Goal: Book appointment/travel/reservation

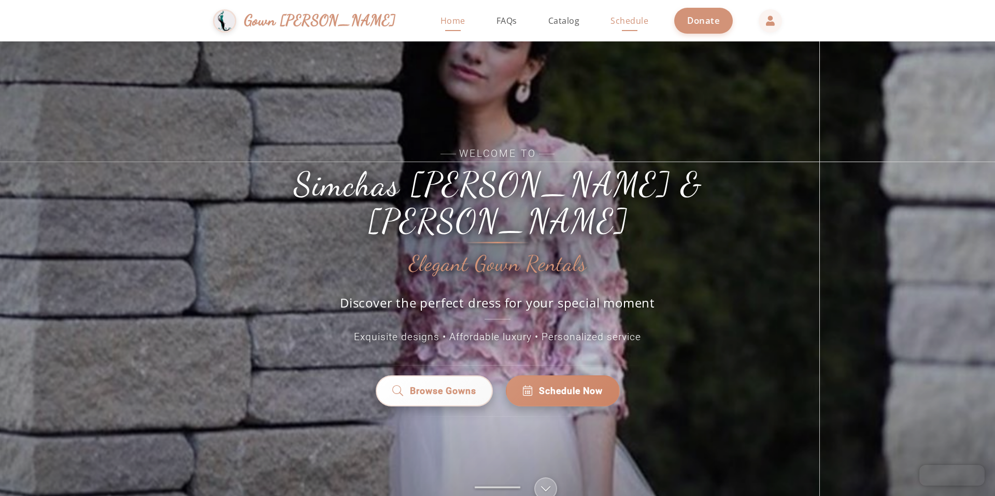
click at [610, 20] on span "Schedule" at bounding box center [629, 20] width 38 height 11
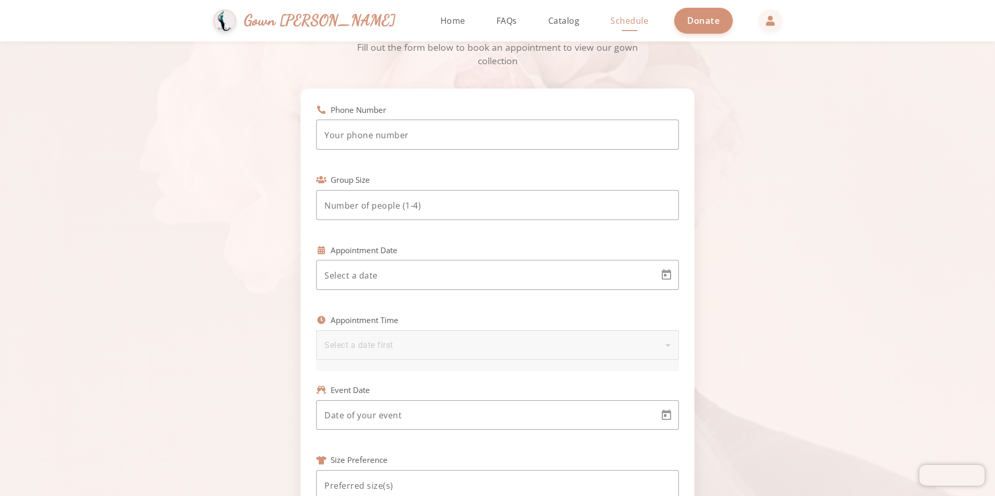
scroll to position [111, 0]
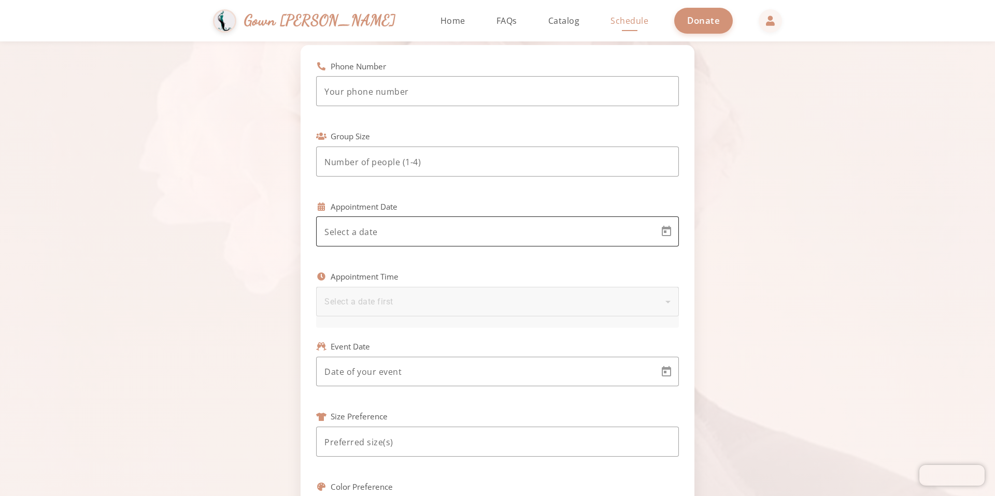
click at [431, 222] on div at bounding box center [487, 232] width 327 height 30
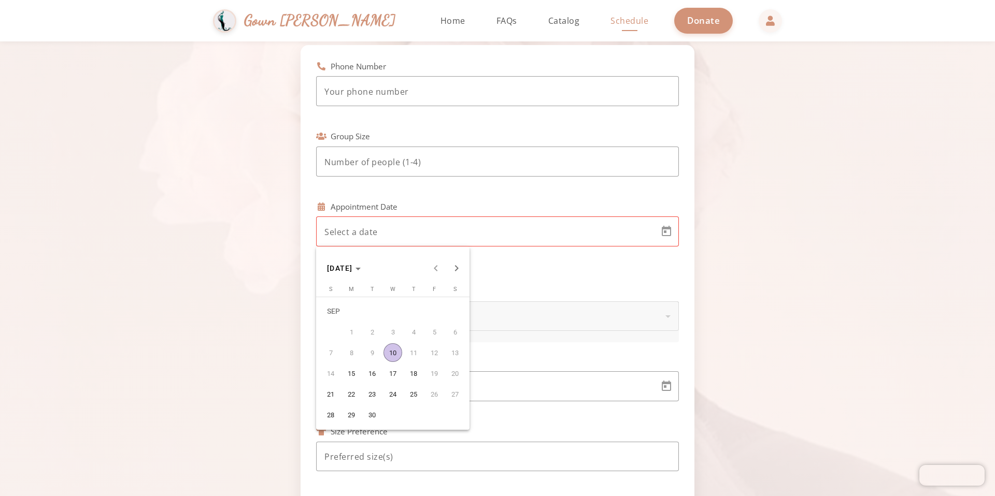
click at [723, 19] on div at bounding box center [497, 248] width 995 height 496
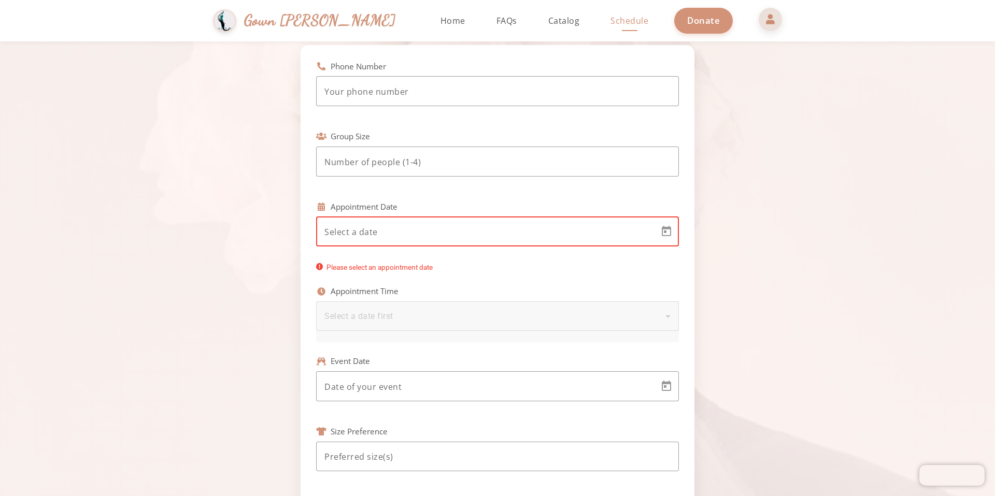
click at [758, 21] on span at bounding box center [770, 19] width 25 height 25
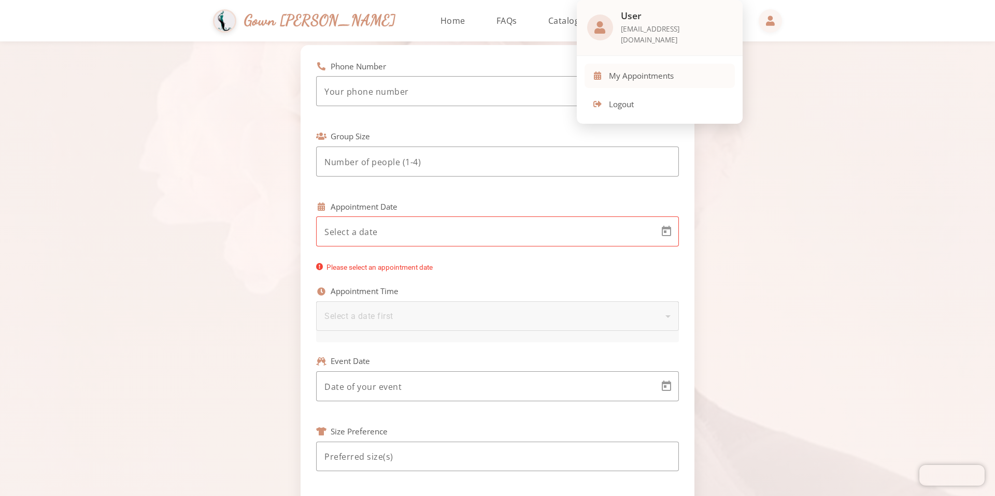
click at [662, 70] on span "My Appointments" at bounding box center [641, 76] width 65 height 12
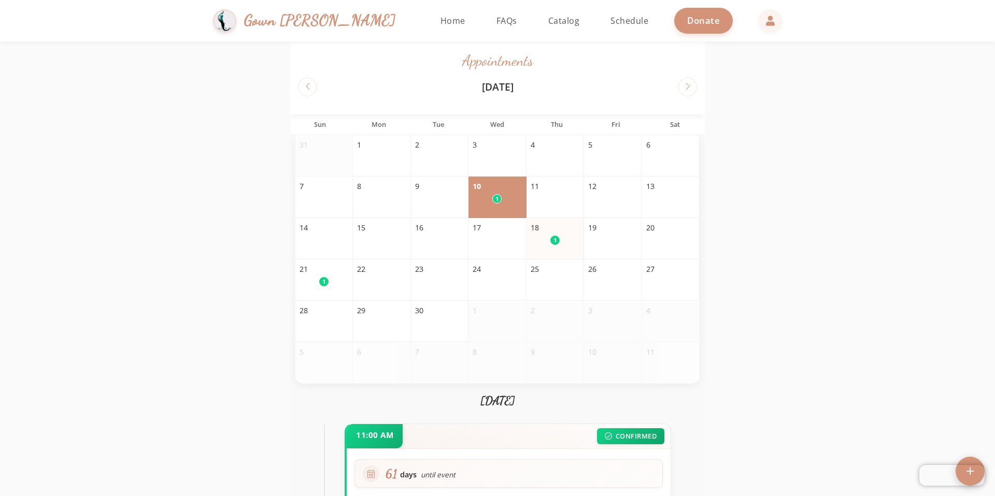
click at [550, 239] on div "1" at bounding box center [554, 240] width 9 height 9
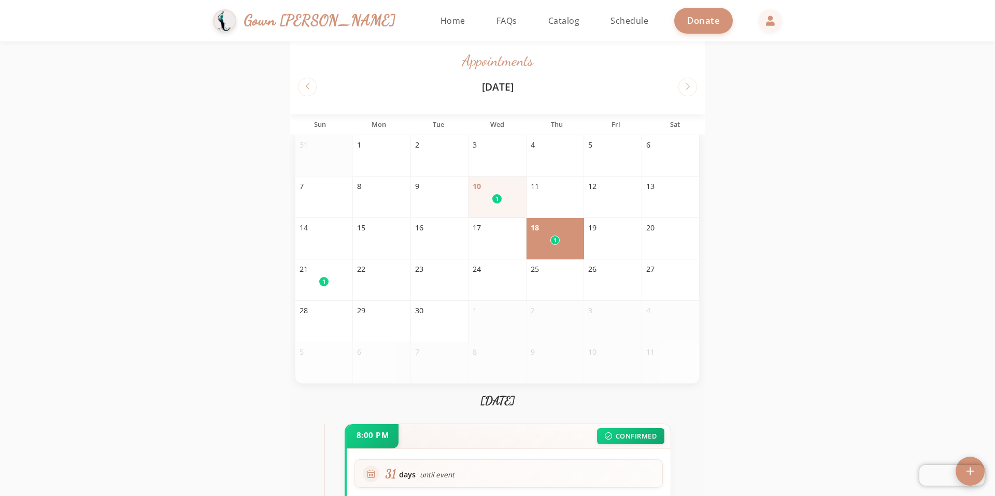
click at [487, 203] on div "1" at bounding box center [496, 198] width 49 height 9
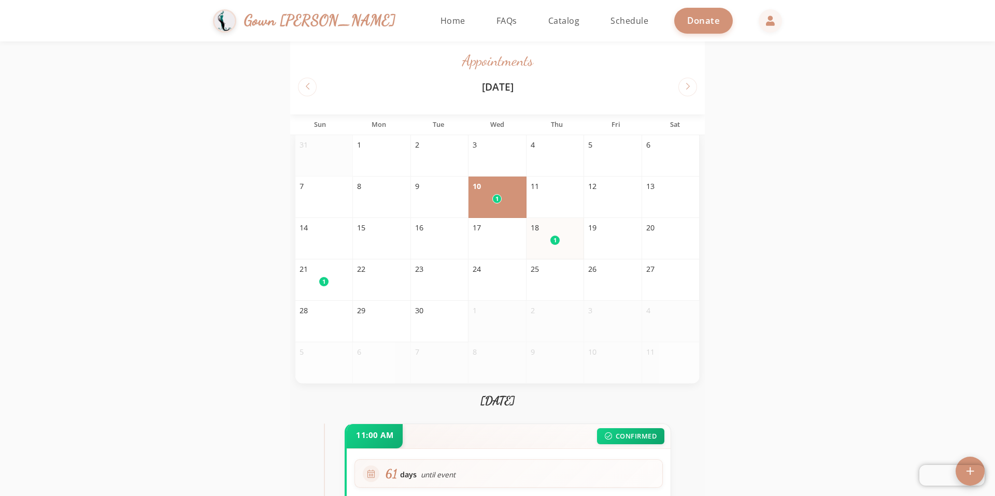
click at [573, 242] on div "1" at bounding box center [554, 240] width 49 height 9
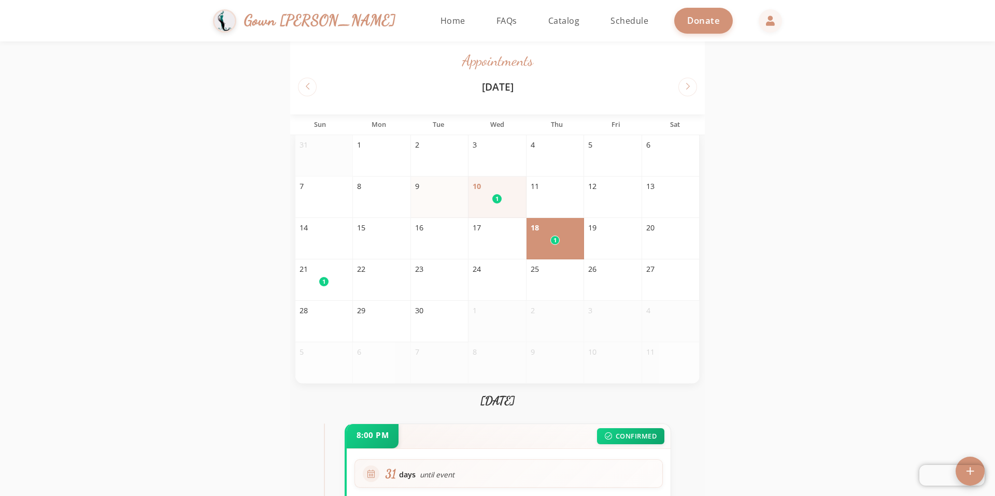
click at [461, 190] on div "9" at bounding box center [439, 186] width 49 height 11
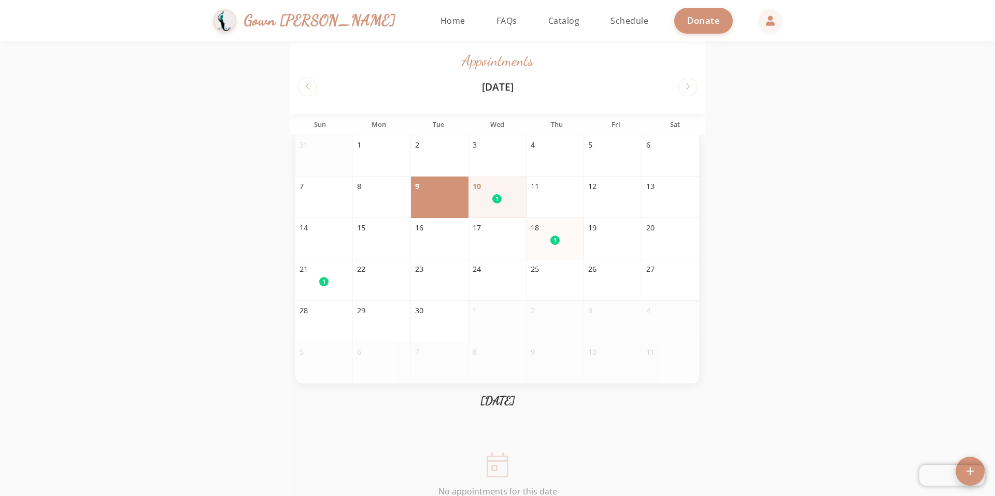
click at [530, 233] on div "18" at bounding box center [554, 227] width 49 height 11
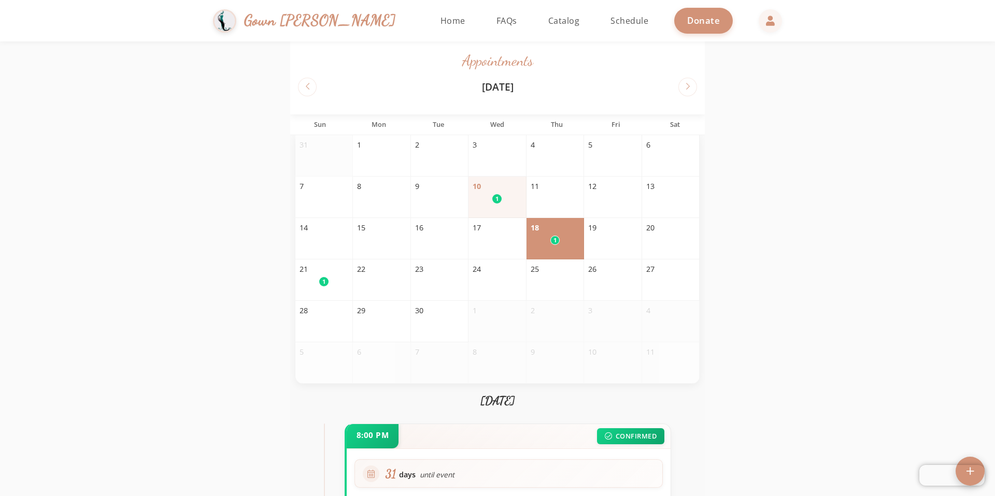
click at [491, 184] on div "10" at bounding box center [496, 186] width 49 height 11
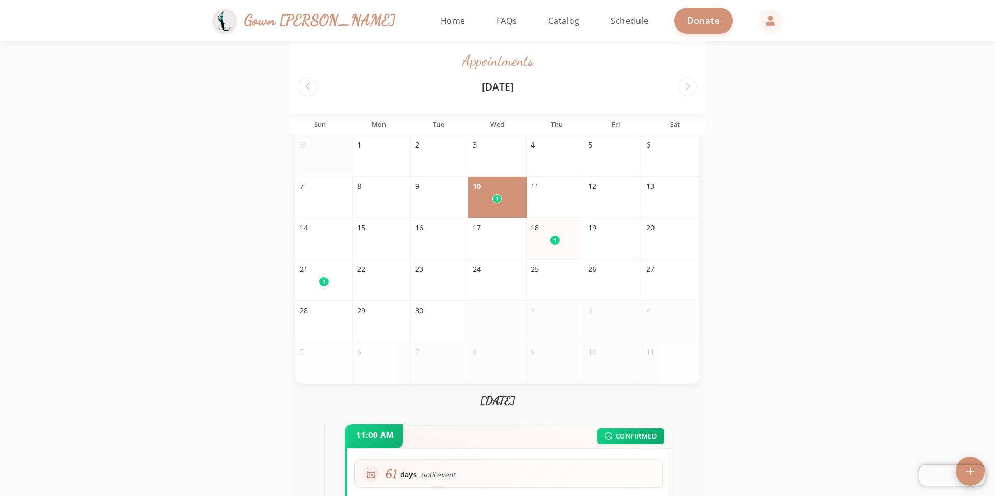
click at [564, 227] on div "18" at bounding box center [554, 227] width 49 height 11
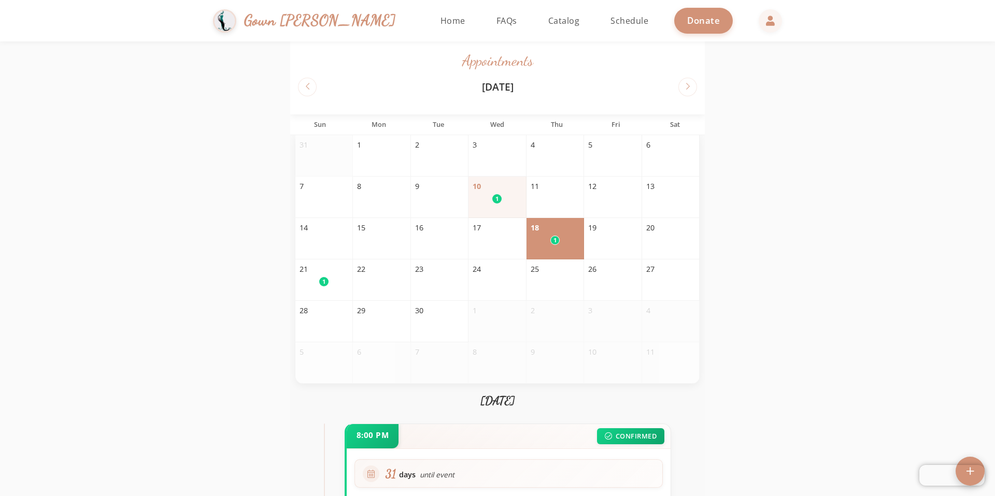
click at [490, 187] on div "10" at bounding box center [496, 186] width 49 height 11
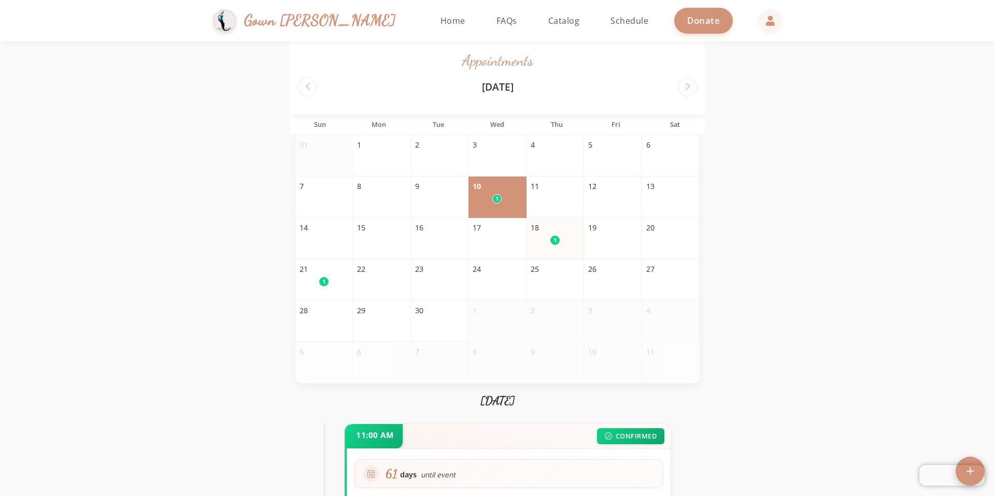
click at [567, 251] on div "18 1" at bounding box center [555, 238] width 58 height 41
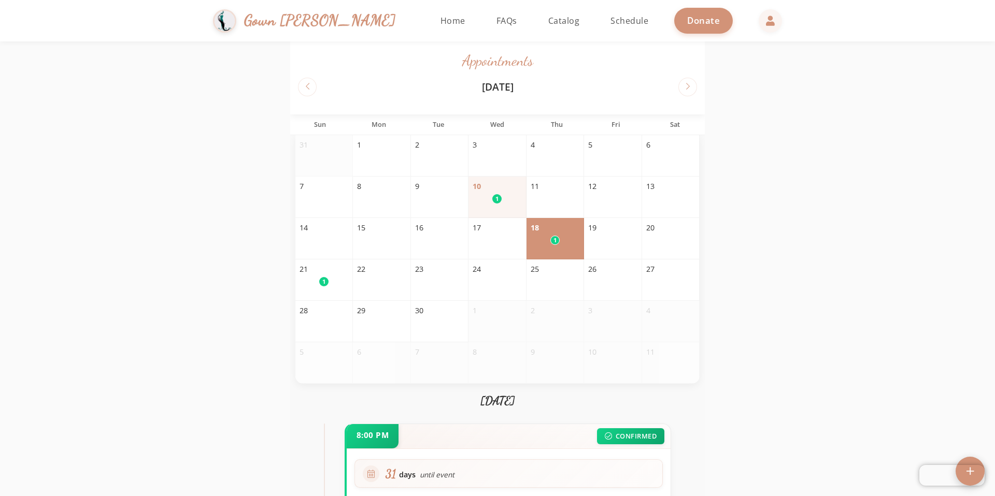
click at [499, 208] on div "10 1" at bounding box center [497, 197] width 58 height 41
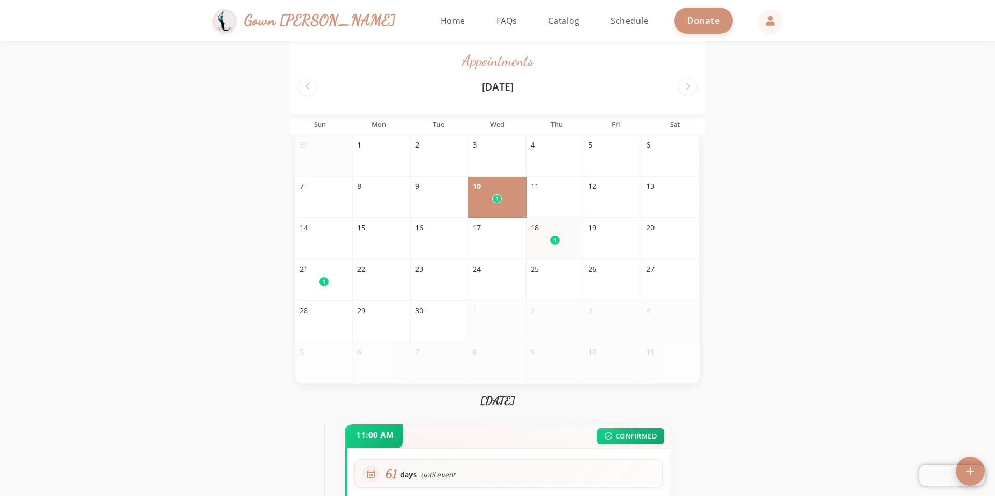
click at [553, 242] on span "1" at bounding box center [554, 240] width 3 height 9
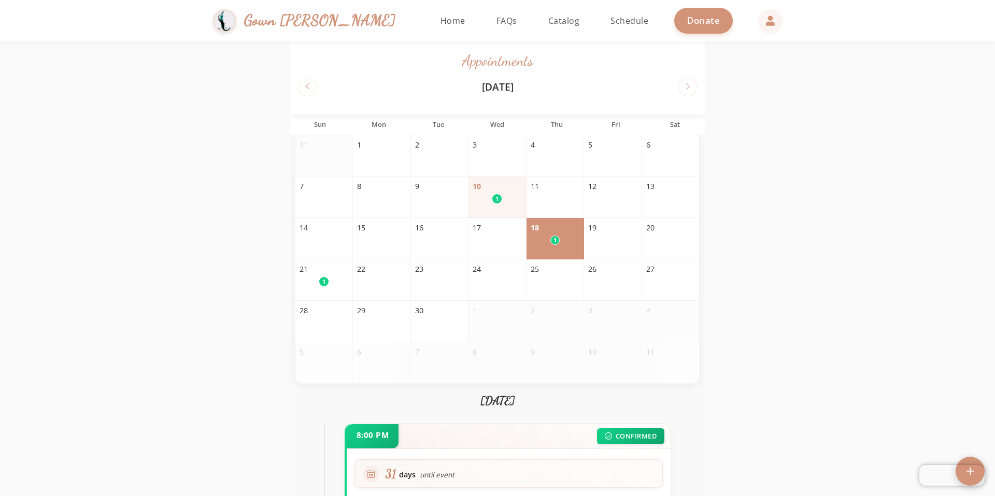
click at [495, 200] on span "1" at bounding box center [496, 199] width 3 height 9
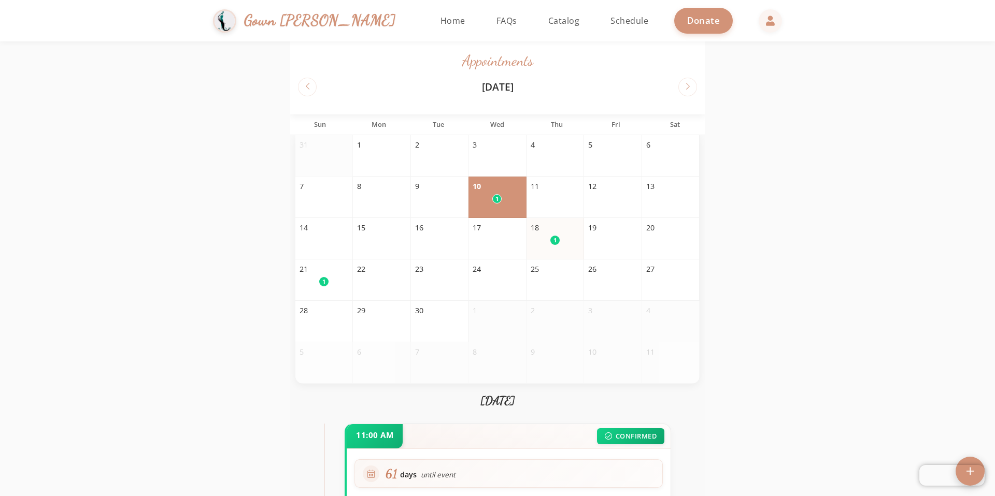
click at [551, 239] on div "1" at bounding box center [554, 240] width 9 height 9
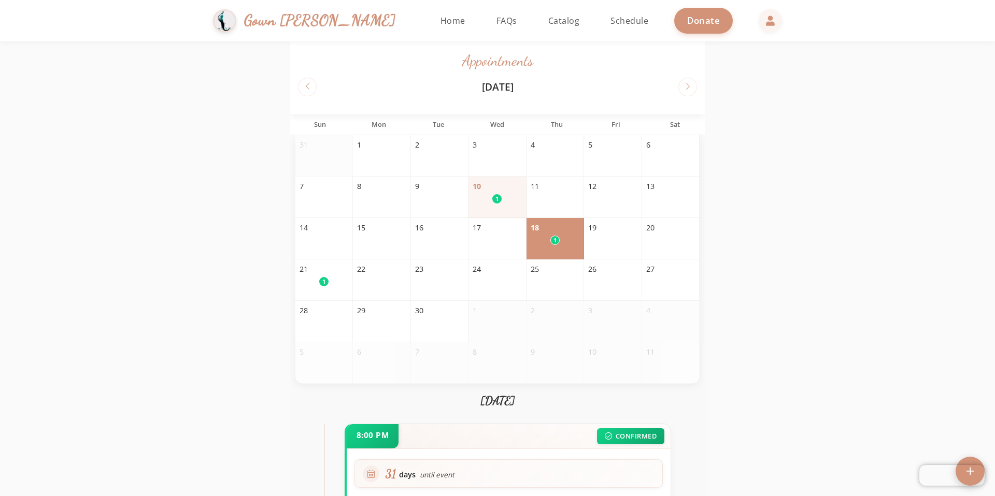
click at [520, 207] on div "10 1" at bounding box center [497, 197] width 58 height 41
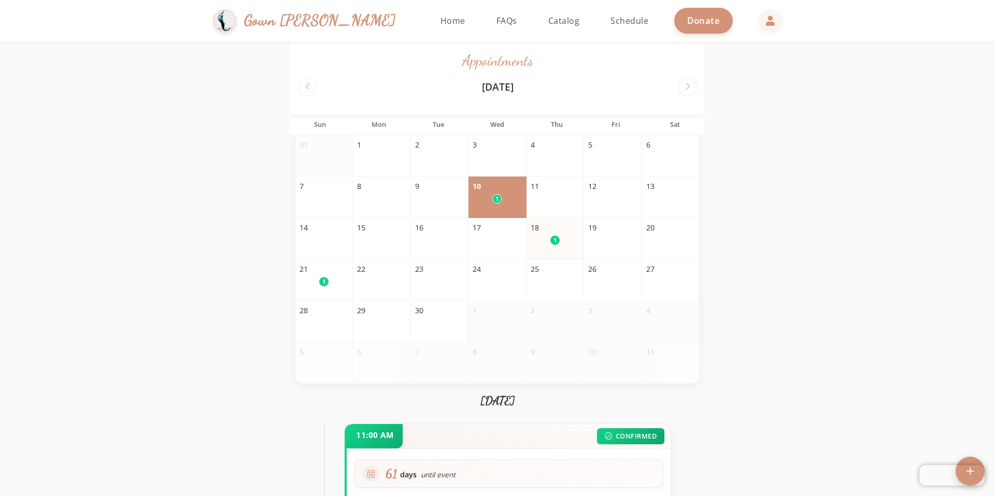
click at [564, 248] on div "18 1" at bounding box center [555, 238] width 58 height 41
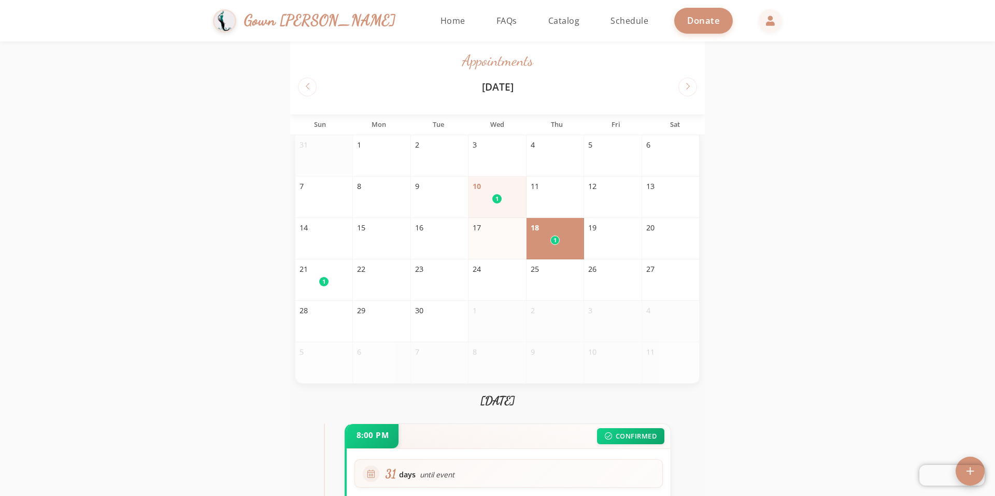
click at [515, 219] on div "17" at bounding box center [497, 238] width 58 height 41
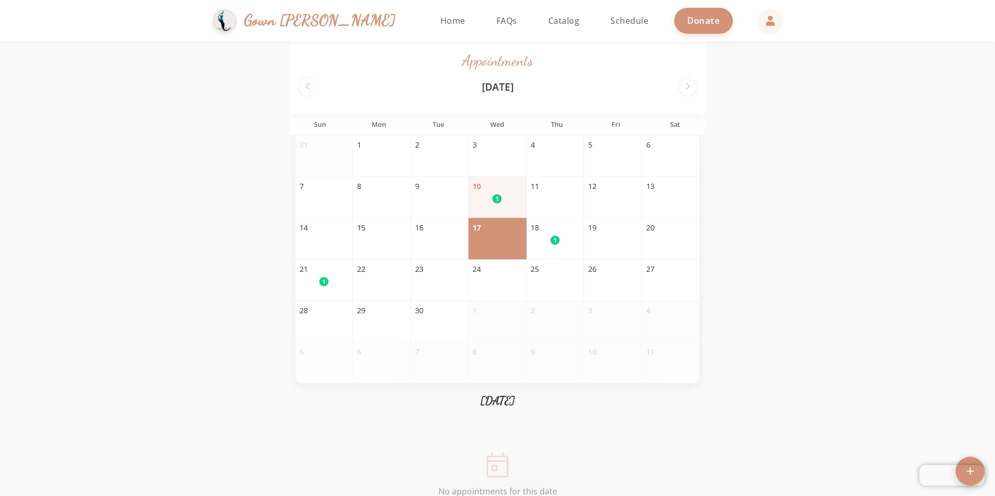
click at [505, 195] on div "1" at bounding box center [496, 198] width 49 height 9
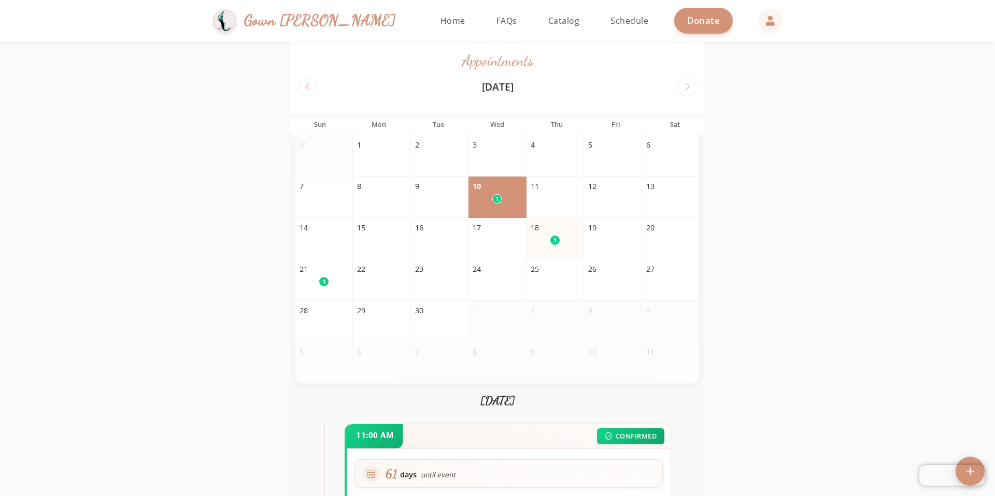
click at [564, 245] on div "18 1" at bounding box center [555, 238] width 58 height 41
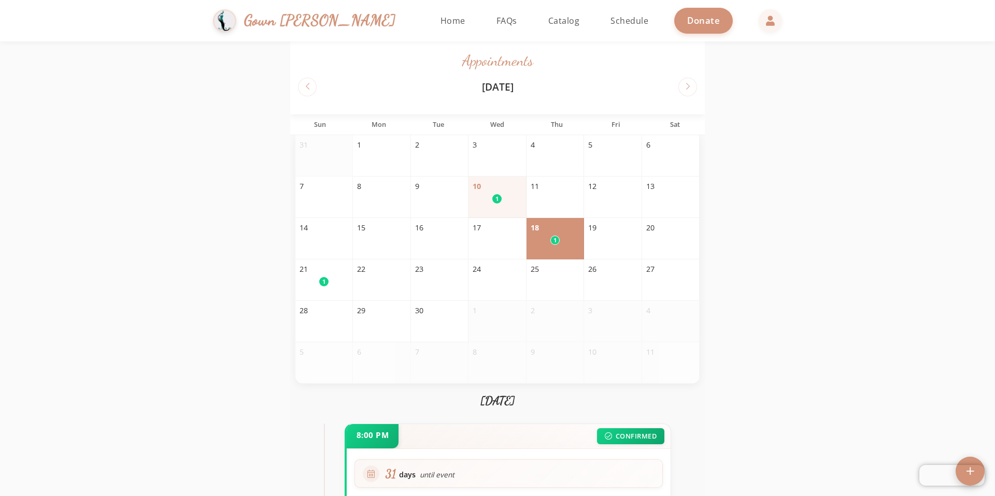
click at [493, 183] on div "10" at bounding box center [496, 186] width 49 height 11
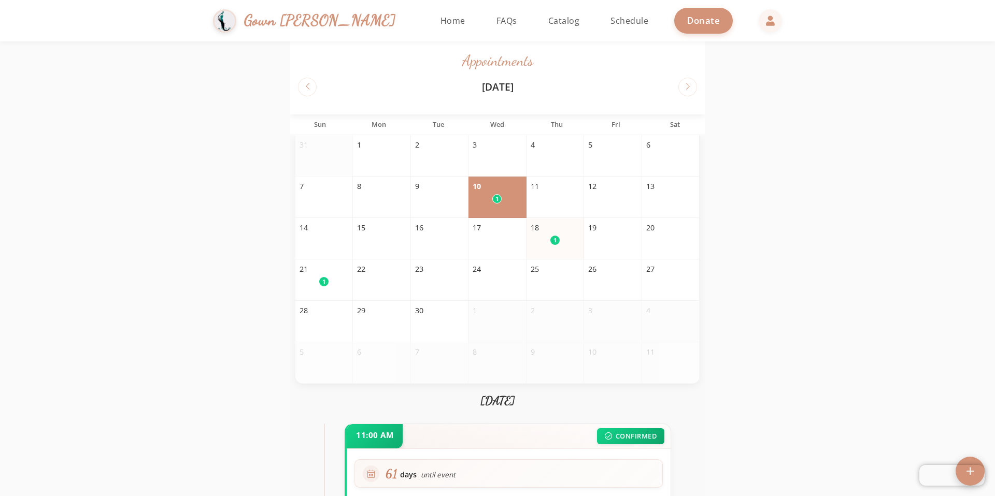
click at [541, 230] on div "18" at bounding box center [554, 227] width 49 height 11
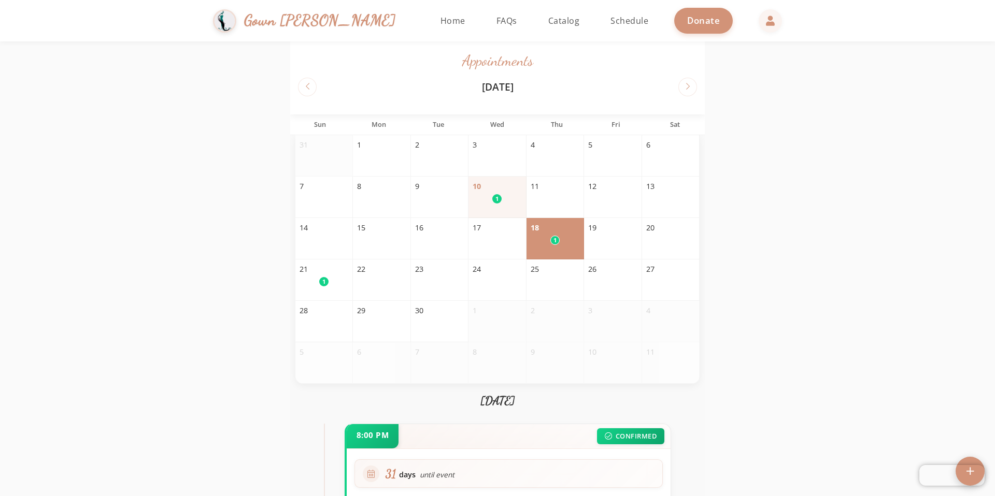
click at [501, 197] on div "1" at bounding box center [496, 198] width 49 height 9
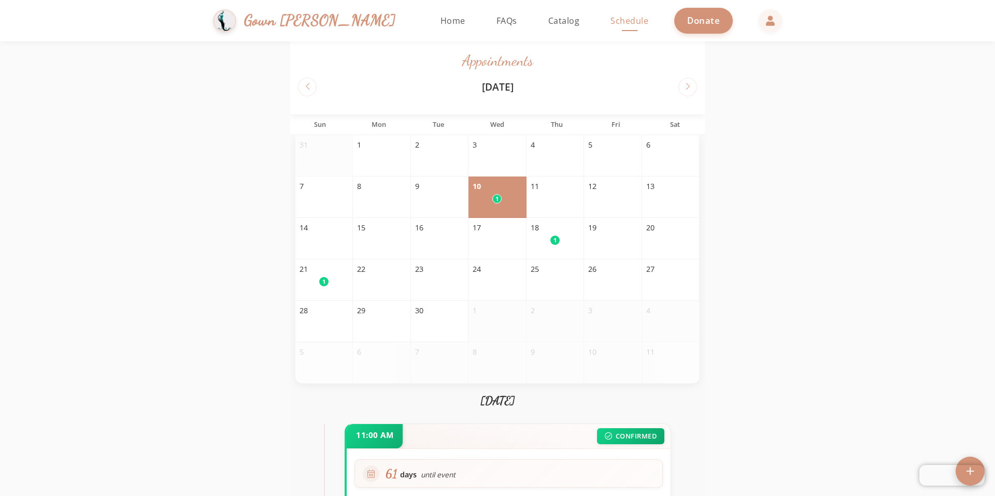
click at [610, 20] on span "Schedule" at bounding box center [629, 20] width 38 height 11
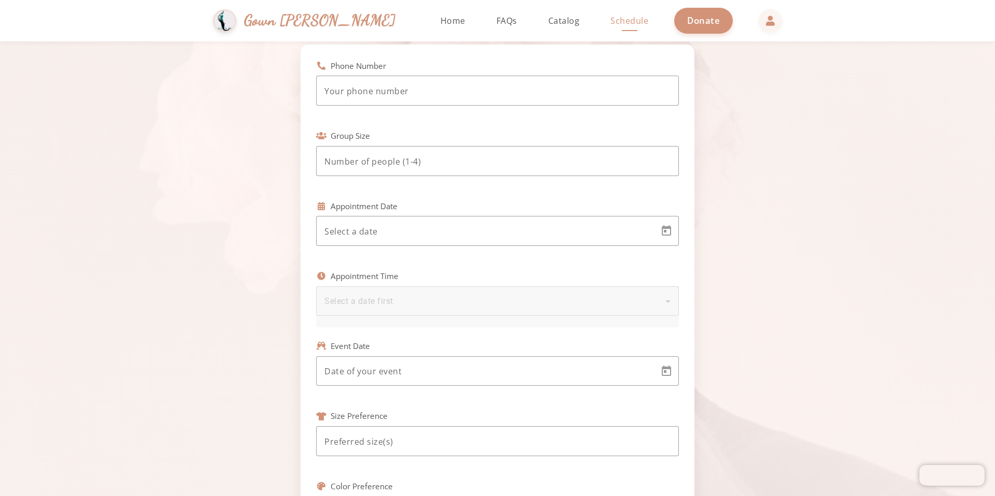
scroll to position [59, 0]
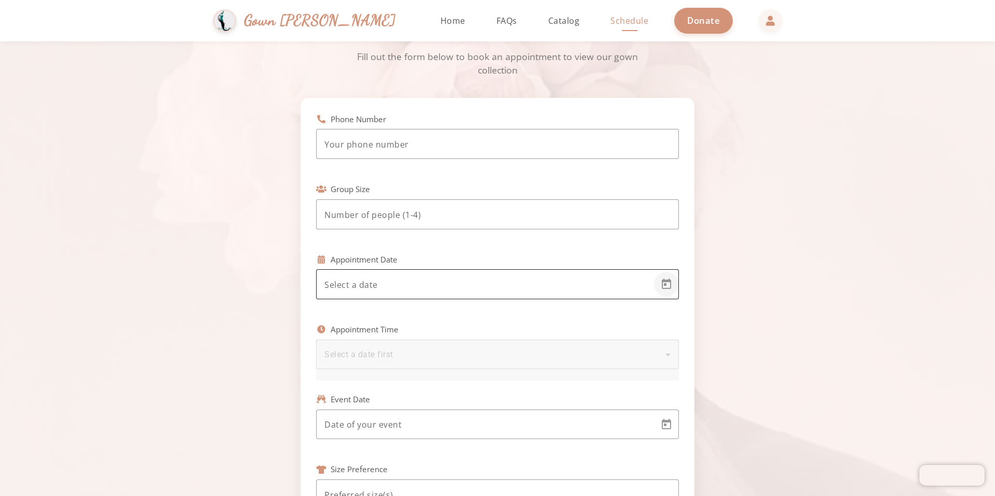
click at [671, 279] on span "Open calendar" at bounding box center [666, 284] width 25 height 25
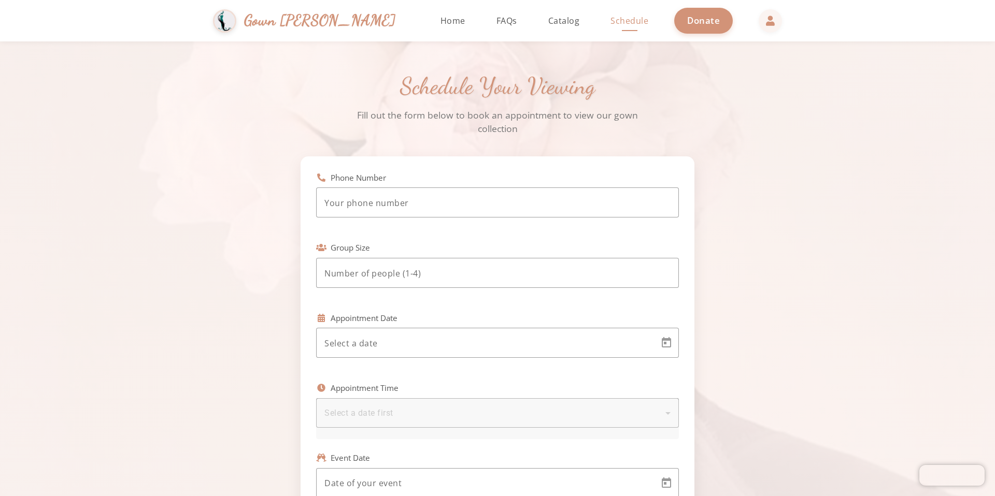
scroll to position [54, 0]
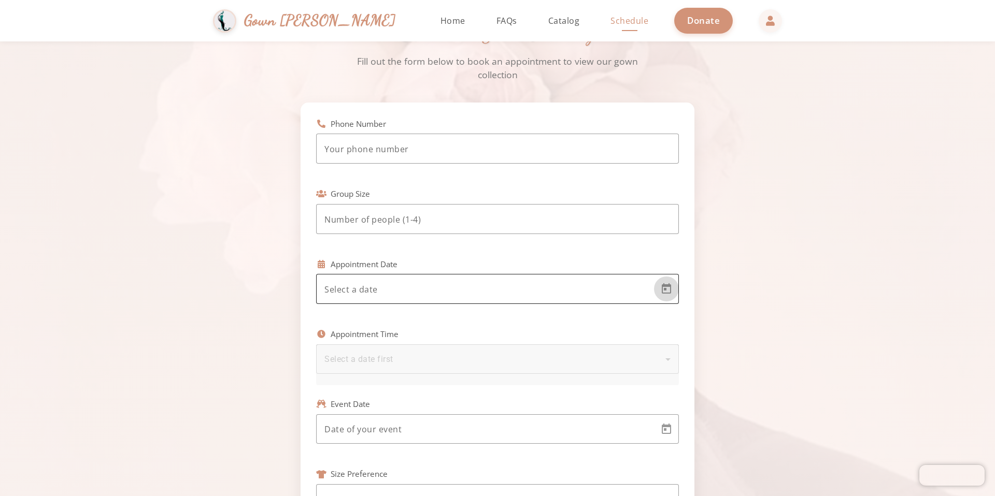
click at [664, 285] on span "Open calendar" at bounding box center [666, 289] width 25 height 25
click at [357, 429] on span "15" at bounding box center [351, 431] width 19 height 19
type input "9/15/2025"
click at [240, 367] on div "Schedule Your Viewing Fill out the form below to book an appointment to view ou…" at bounding box center [497, 394] width 995 height 812
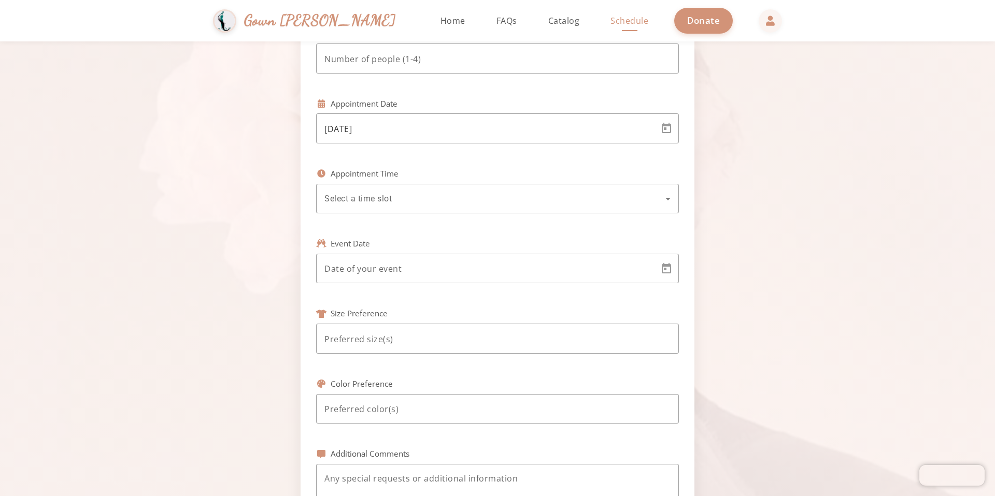
scroll to position [0, 0]
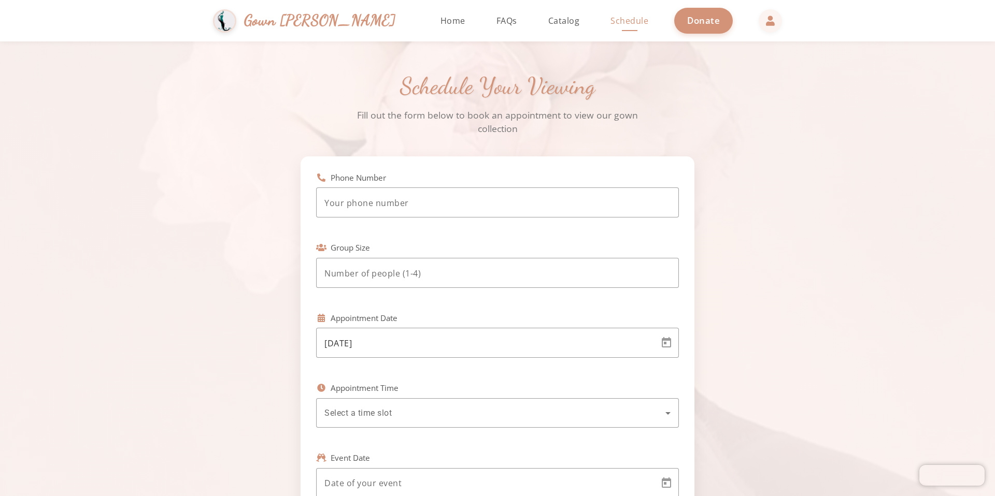
click at [610, 24] on span "Schedule" at bounding box center [629, 20] width 38 height 11
click at [538, 28] on link "Catalog" at bounding box center [564, 20] width 52 height 41
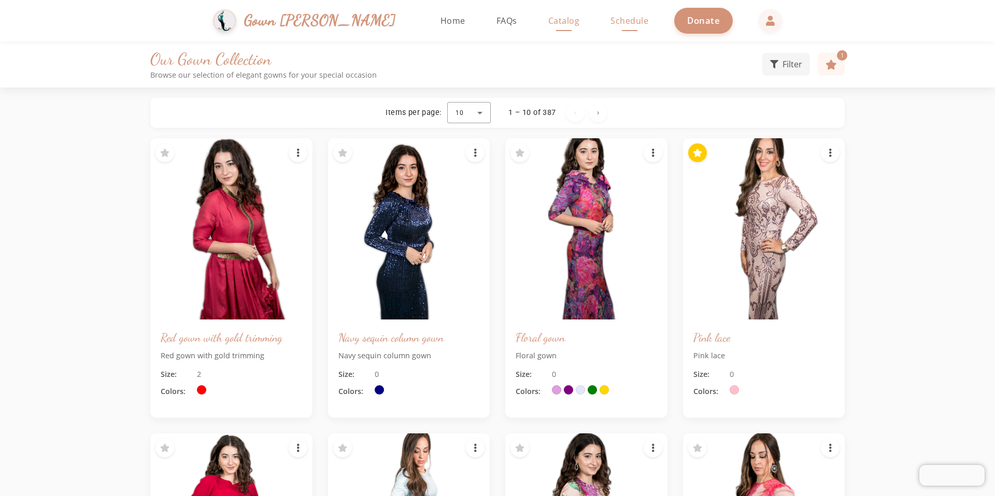
click at [610, 24] on span "Schedule" at bounding box center [629, 20] width 38 height 11
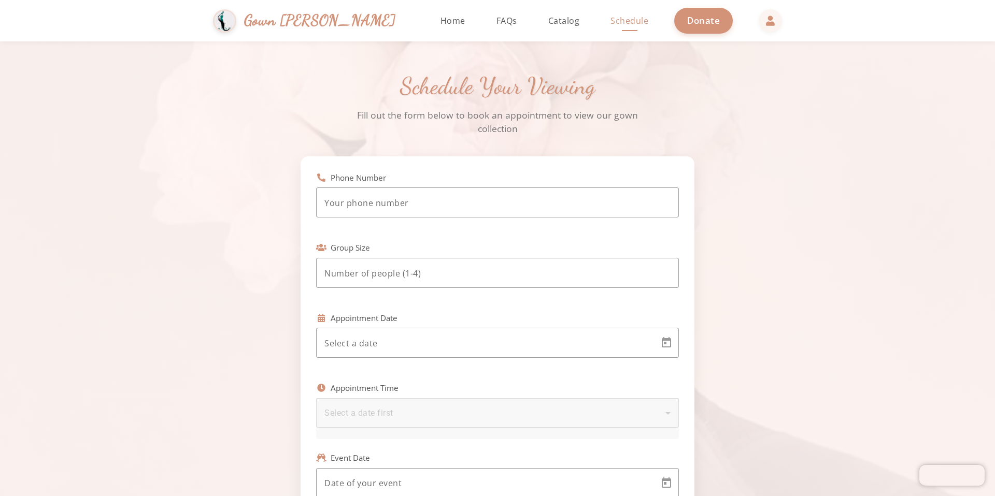
scroll to position [48, 0]
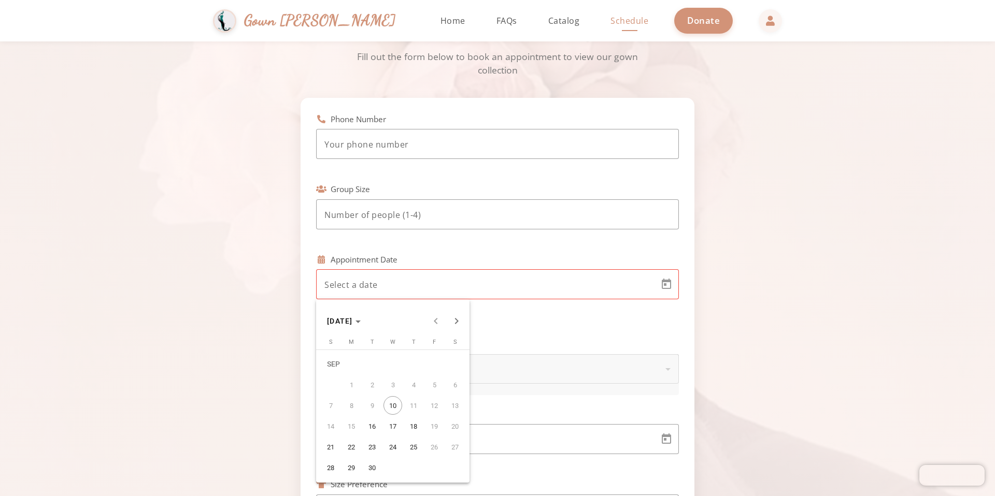
click at [475, 290] on body "Simchas [PERSON_NAME] & [PERSON_NAME] Gown [PERSON_NAME] Home Return to homepag…" at bounding box center [497, 248] width 995 height 496
click at [725, 22] on div at bounding box center [497, 248] width 995 height 496
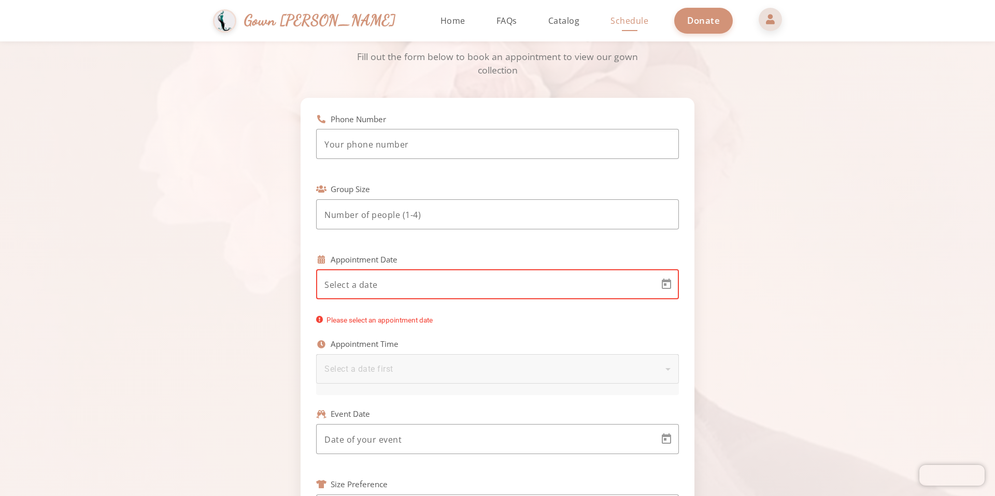
click at [758, 16] on span at bounding box center [770, 19] width 25 height 25
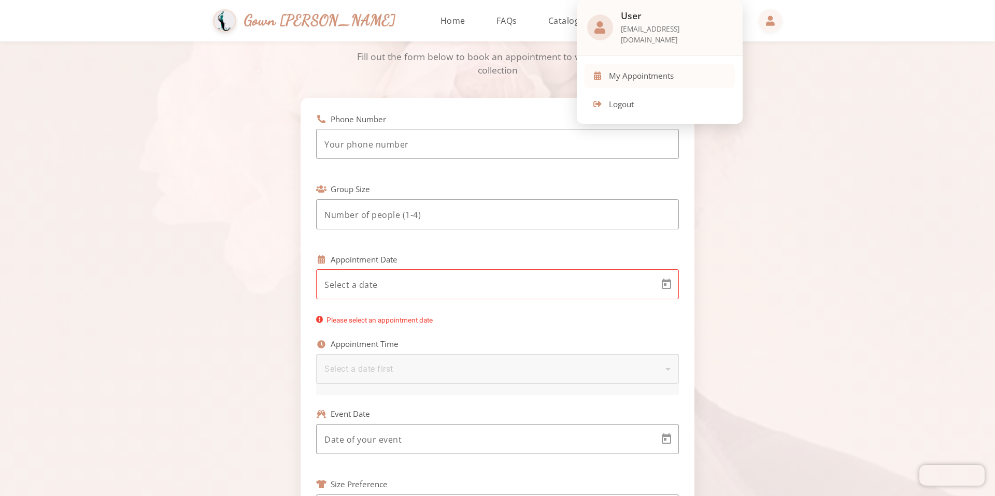
click at [656, 70] on span "My Appointments" at bounding box center [641, 76] width 65 height 12
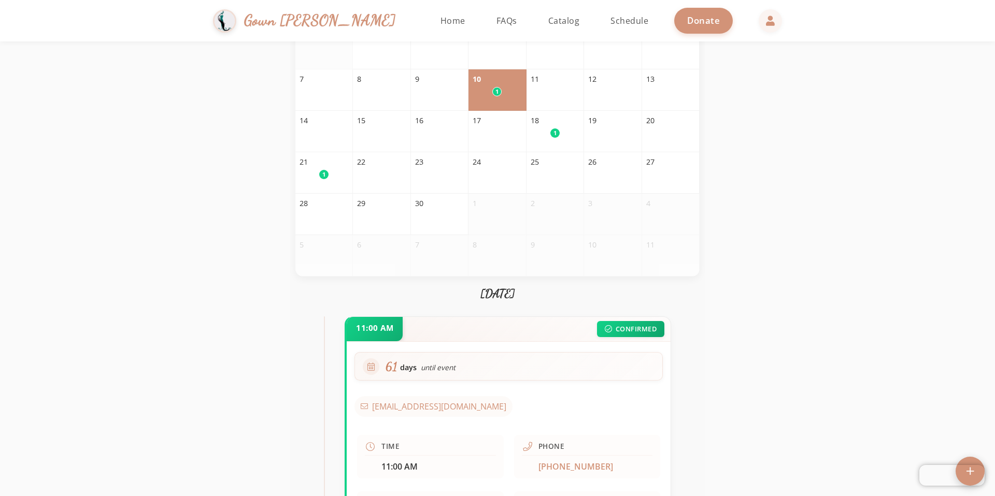
scroll to position [230, 0]
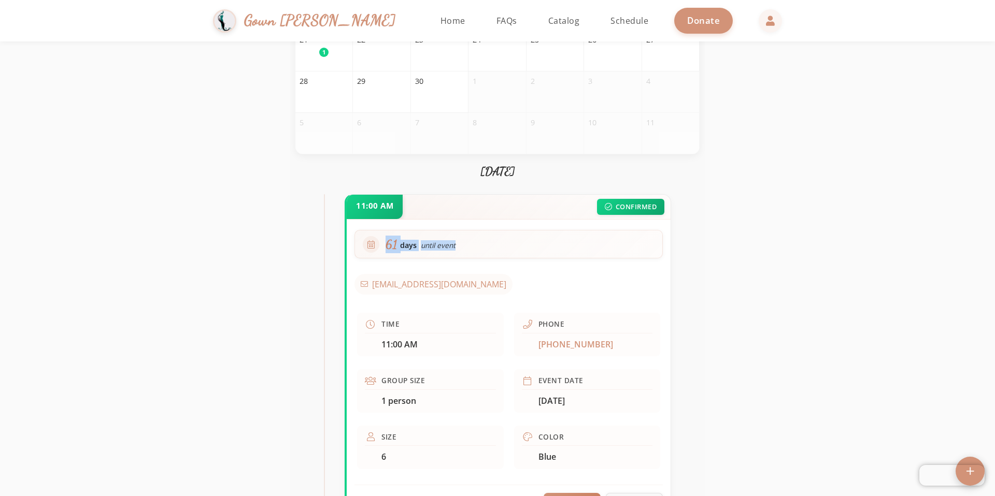
drag, startPoint x: 454, startPoint y: 241, endPoint x: 346, endPoint y: 236, distance: 108.4
click at [346, 236] on div "11:00 AM CONFIRMED 61 days until event jfishelis@yahoo.com Time 11:00 AM Phone …" at bounding box center [508, 359] width 326 height 331
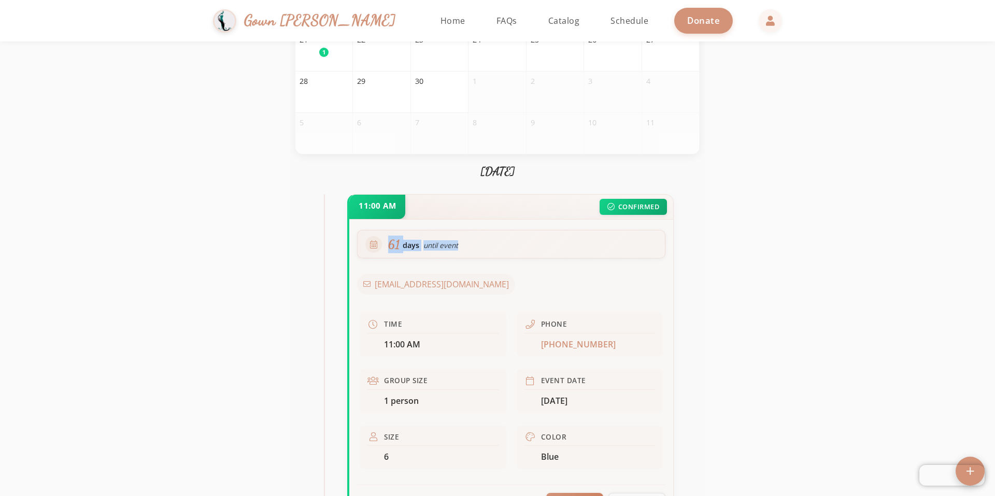
click at [423, 243] on span "until event" at bounding box center [440, 245] width 35 height 10
drag, startPoint x: 434, startPoint y: 242, endPoint x: 377, endPoint y: 244, distance: 57.5
click at [377, 244] on div "61 days until event" at bounding box center [510, 245] width 307 height 28
click at [375, 243] on icon at bounding box center [373, 244] width 7 height 8
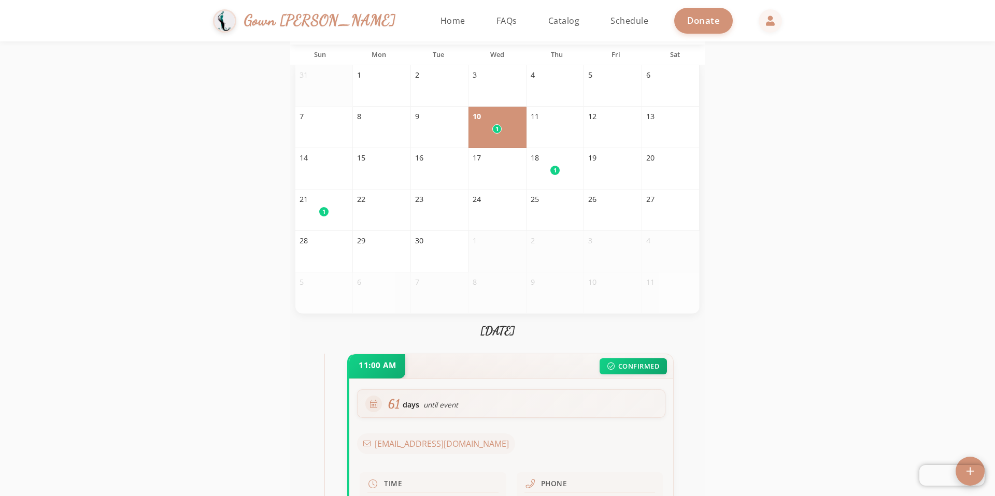
scroll to position [0, 0]
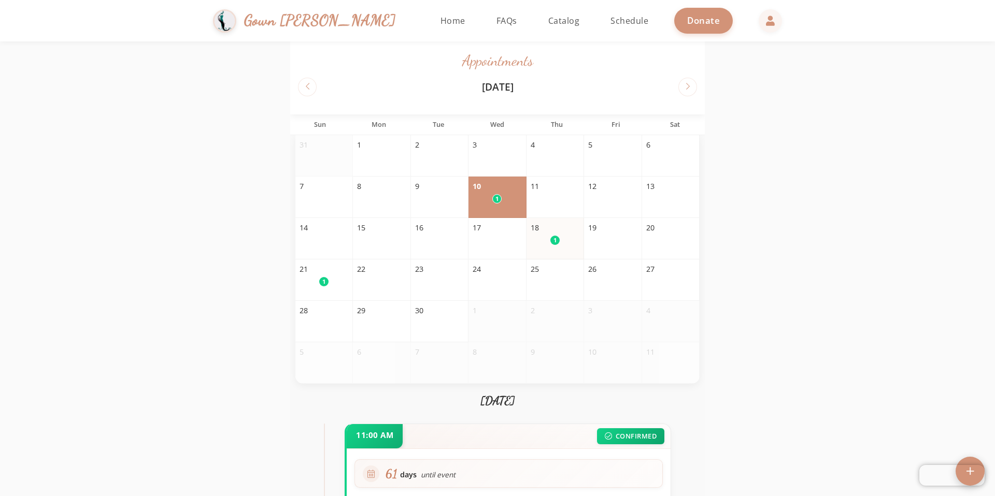
click at [540, 247] on div "18 1" at bounding box center [555, 238] width 58 height 41
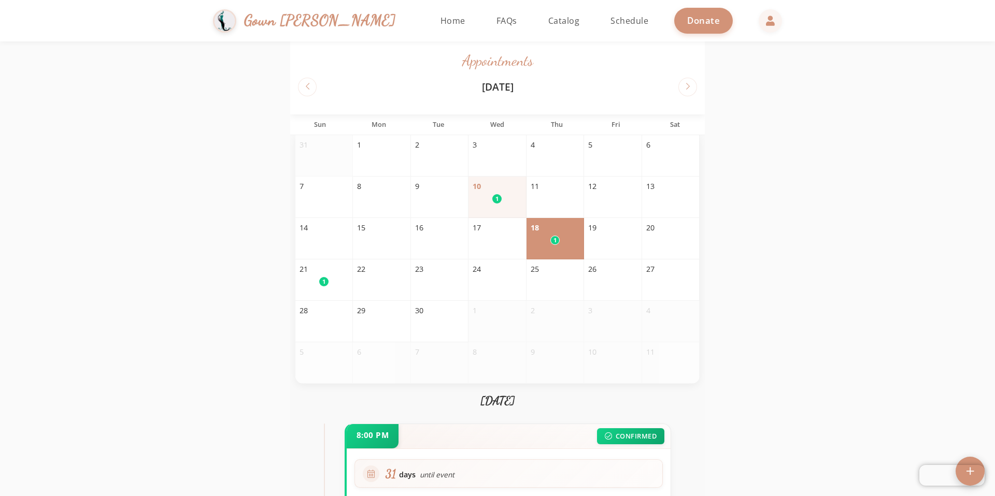
click at [494, 200] on div "1" at bounding box center [496, 198] width 9 height 9
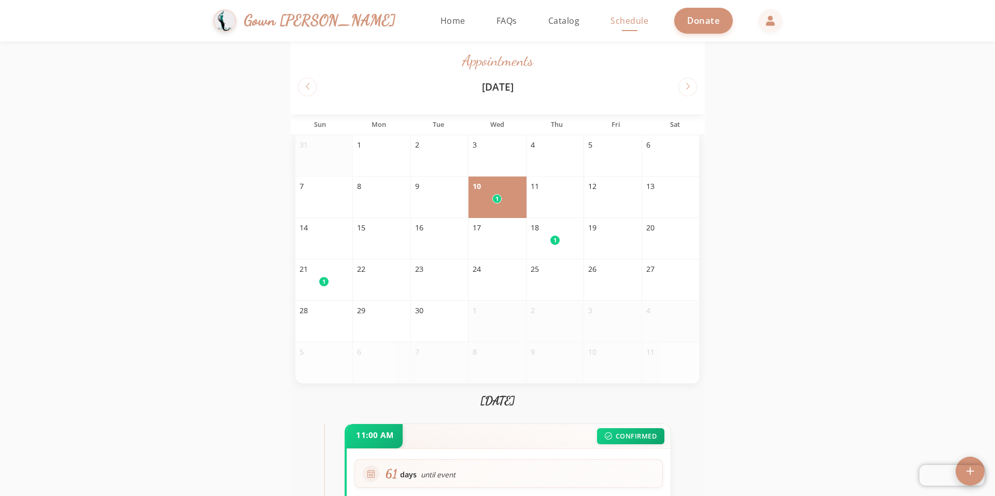
click at [610, 25] on span "Schedule" at bounding box center [629, 20] width 38 height 11
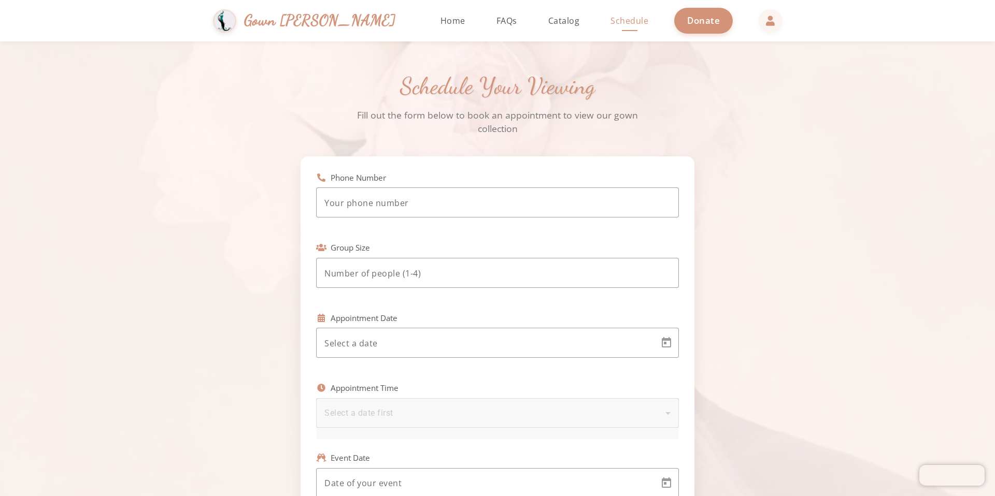
scroll to position [231, 0]
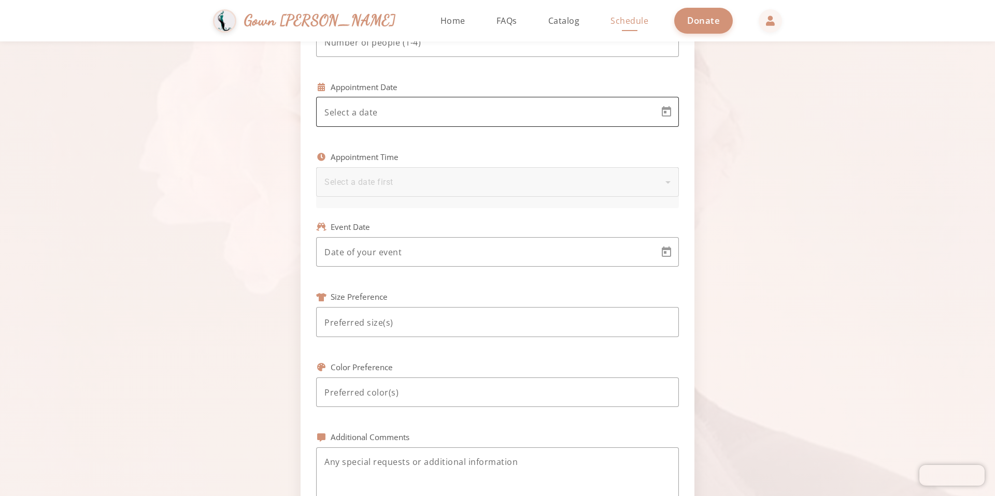
click at [489, 105] on div at bounding box center [487, 112] width 327 height 30
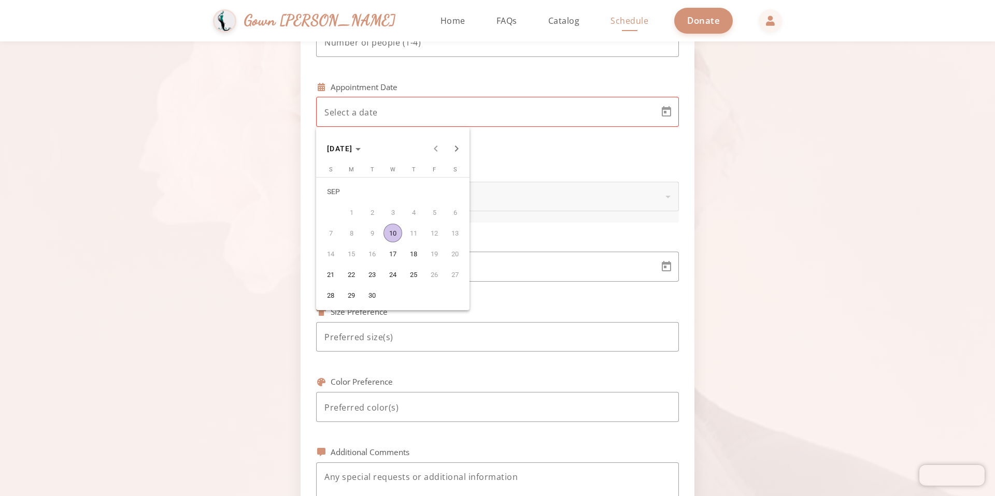
click at [413, 231] on span "11" at bounding box center [413, 233] width 19 height 19
drag, startPoint x: 435, startPoint y: 233, endPoint x: 467, endPoint y: 236, distance: 31.8
click at [435, 233] on span "12" at bounding box center [434, 233] width 19 height 19
click at [454, 232] on span "13" at bounding box center [455, 233] width 19 height 19
drag, startPoint x: 335, startPoint y: 250, endPoint x: 345, endPoint y: 255, distance: 10.9
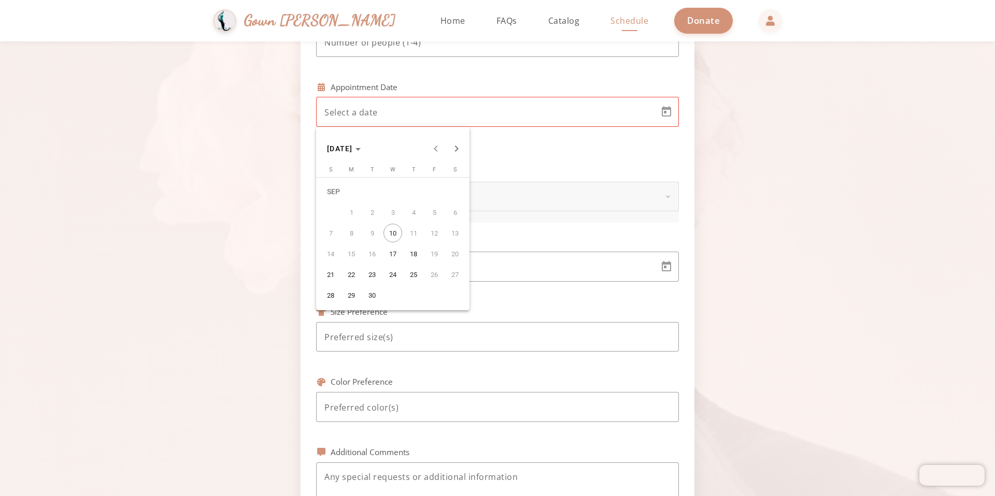
click at [335, 250] on span "14" at bounding box center [330, 254] width 19 height 19
click at [345, 251] on span "15" at bounding box center [351, 254] width 19 height 19
click at [365, 253] on span "16" at bounding box center [372, 254] width 19 height 19
click at [524, 28] on div at bounding box center [497, 248] width 995 height 496
click at [548, 23] on span "Catalog" at bounding box center [564, 20] width 32 height 11
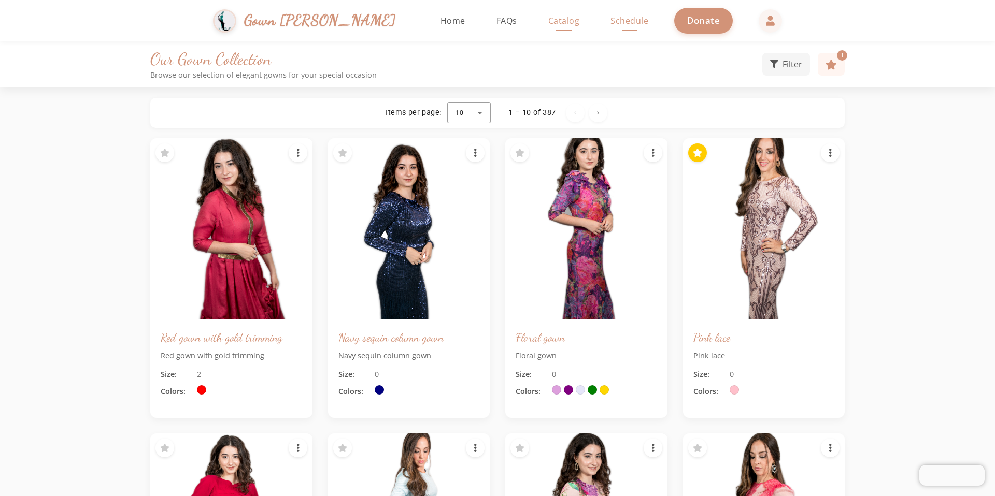
click at [610, 21] on span "Schedule" at bounding box center [629, 20] width 38 height 11
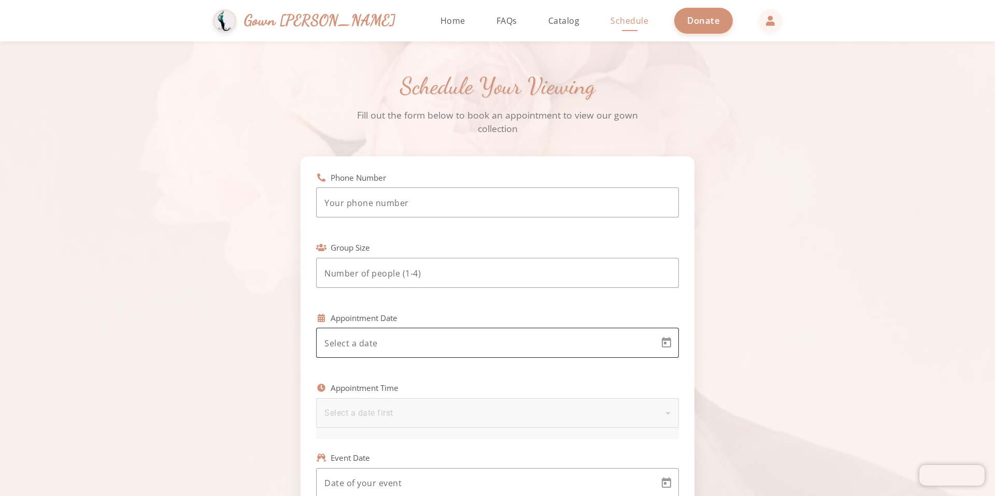
scroll to position [13, 0]
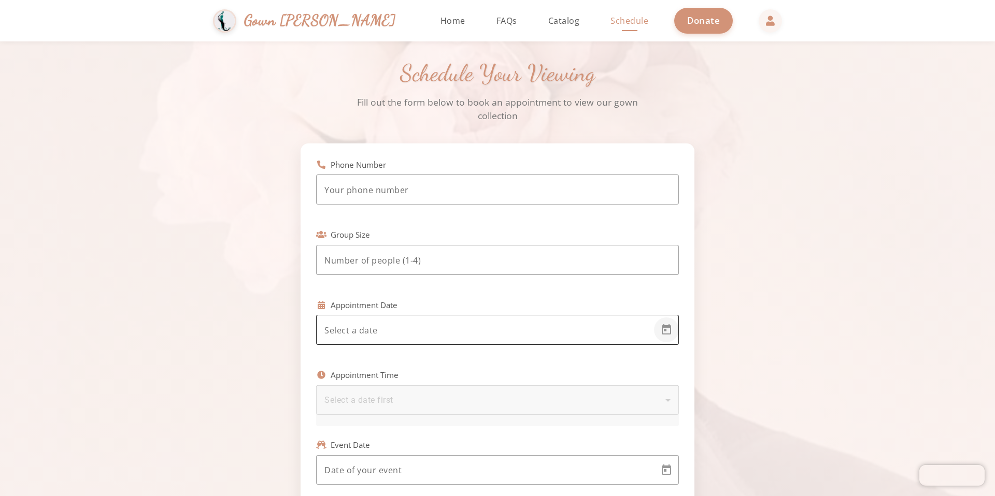
click at [668, 329] on span "Open calendar" at bounding box center [666, 330] width 25 height 25
click at [393, 261] on span "17" at bounding box center [392, 258] width 19 height 19
type input "9/17/2025"
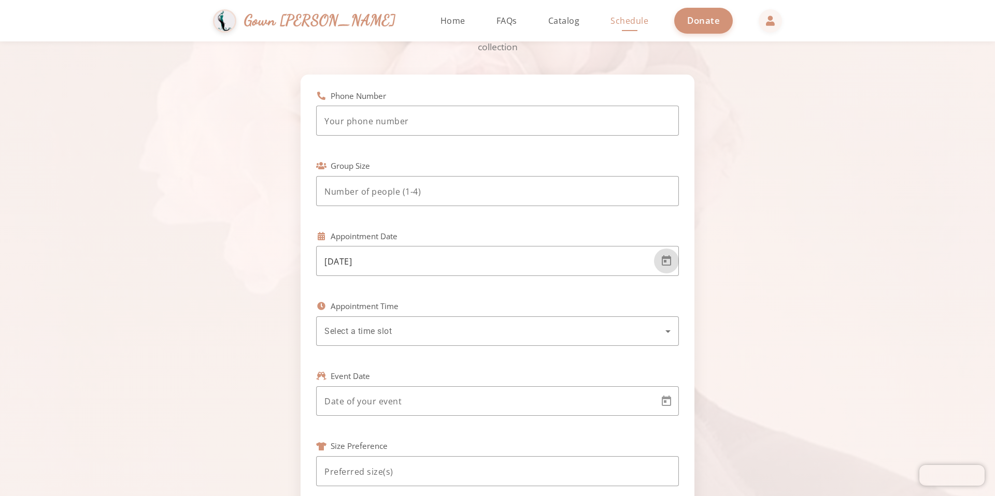
scroll to position [95, 0]
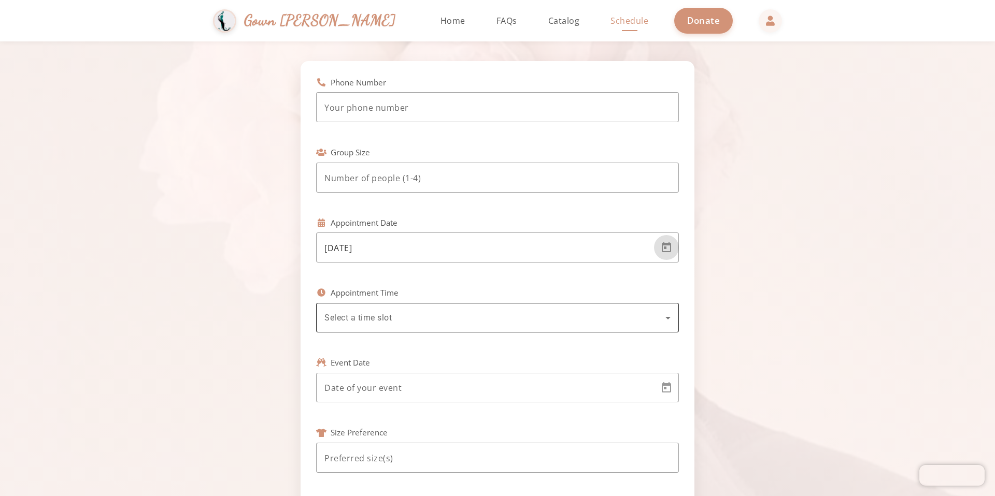
click at [482, 318] on div "Select a time slot" at bounding box center [494, 318] width 341 height 12
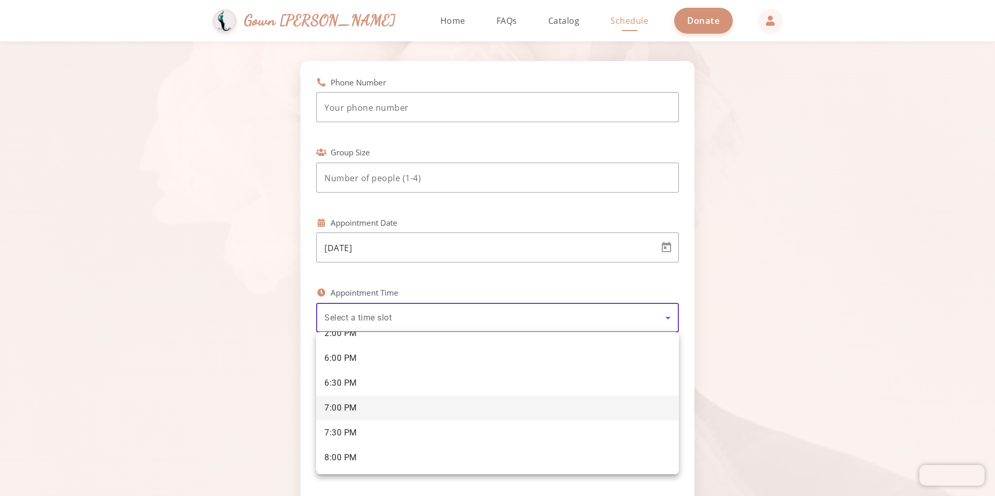
scroll to position [175, 0]
